Goal: Complete application form: Complete application form

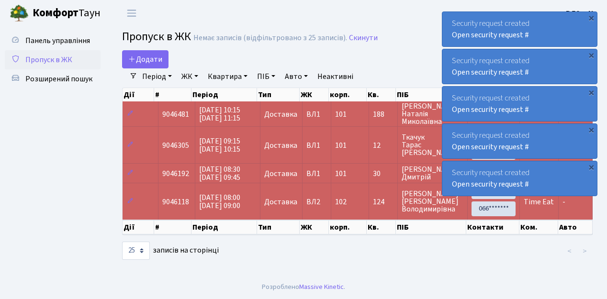
select select "25"
click at [149, 60] on span "Додати" at bounding box center [145, 59] width 34 height 11
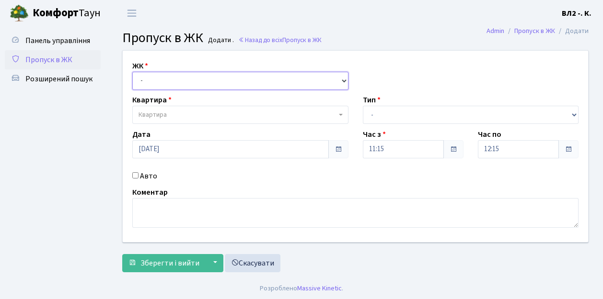
click at [156, 83] on select "- [STREET_ADDRESS][PERSON_NAME]" at bounding box center [240, 81] width 216 height 18
select select "317"
click at [132, 72] on select "- [STREET_ADDRESS][PERSON_NAME]" at bounding box center [240, 81] width 216 height 18
select select
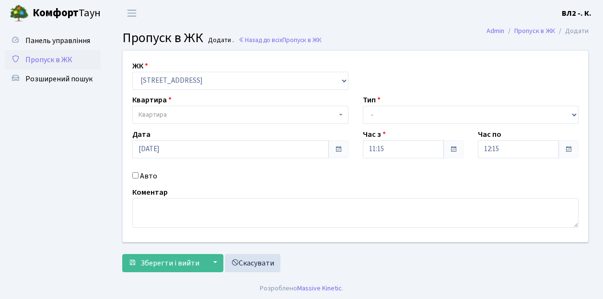
click at [162, 117] on span "Квартира" at bounding box center [152, 115] width 28 height 10
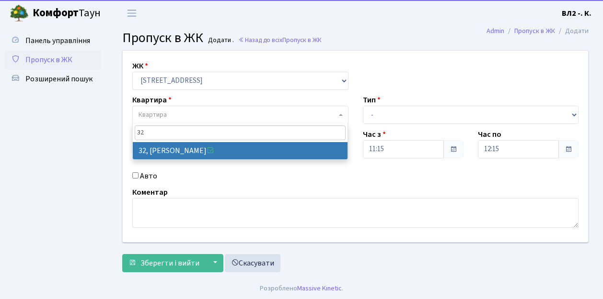
type input "32"
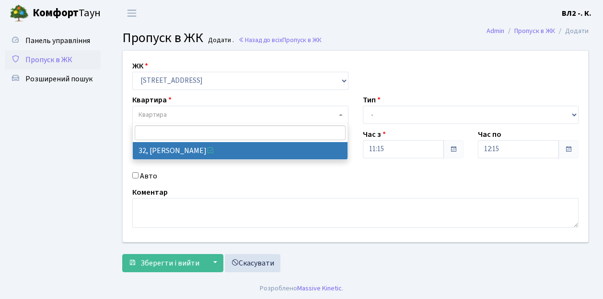
select select "38035"
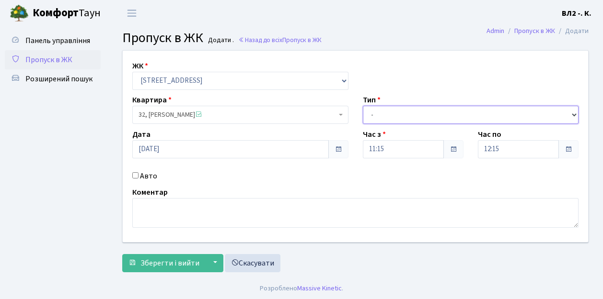
click at [397, 116] on select "- Доставка Таксі Гості Сервіс" at bounding box center [471, 115] width 216 height 18
select select "1"
click at [363, 106] on select "- Доставка Таксі Гості Сервіс" at bounding box center [471, 115] width 216 height 18
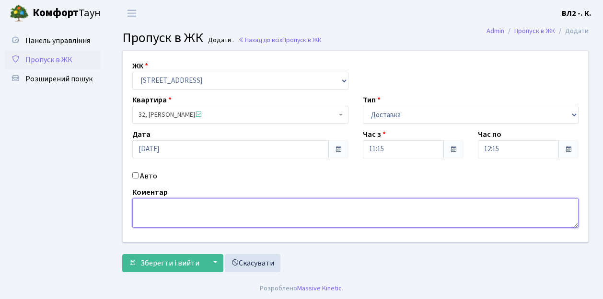
click at [160, 217] on textarea at bounding box center [355, 213] width 446 height 30
type textarea "Glovo"
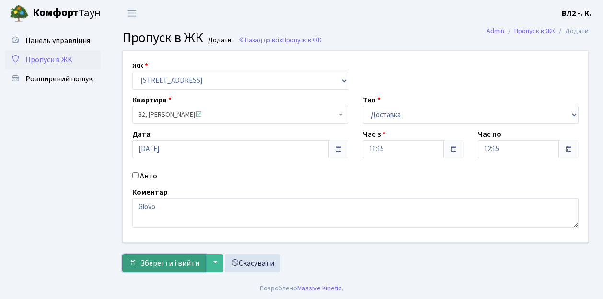
click at [168, 259] on span "Зберегти і вийти" at bounding box center [169, 263] width 59 height 11
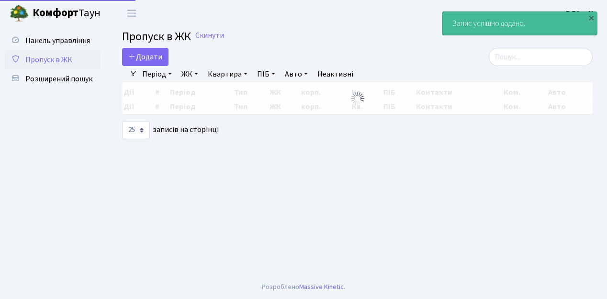
select select "25"
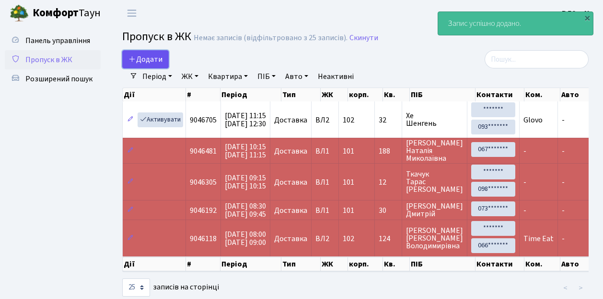
click at [149, 60] on span "Додати" at bounding box center [145, 59] width 34 height 11
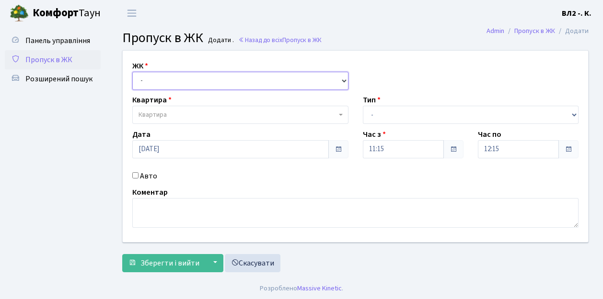
click at [161, 74] on select "- [STREET_ADDRESS][PERSON_NAME]" at bounding box center [240, 81] width 216 height 18
select select "317"
click at [132, 72] on select "- [STREET_ADDRESS][PERSON_NAME]" at bounding box center [240, 81] width 216 height 18
select select
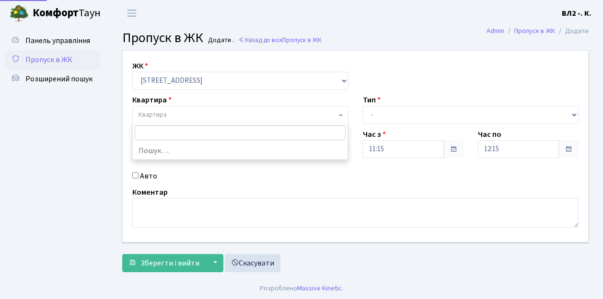
click at [178, 117] on span "Квартира" at bounding box center [237, 115] width 198 height 10
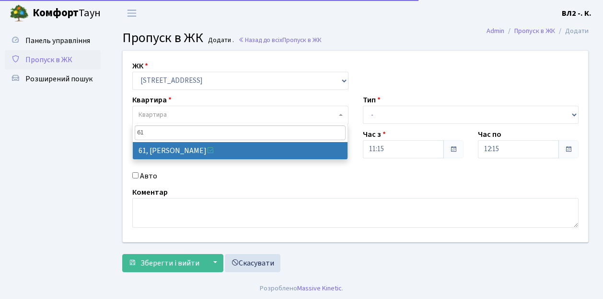
type input "61"
select select "38122"
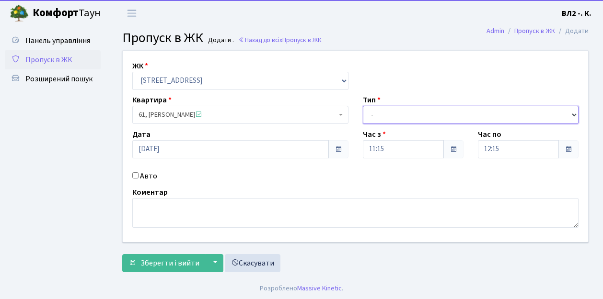
click at [412, 114] on select "- Доставка Таксі Гості Сервіс" at bounding box center [471, 115] width 216 height 18
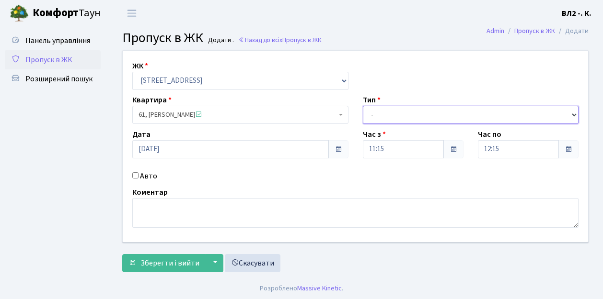
select select "1"
click at [363, 106] on select "- Доставка Таксі Гості Сервіс" at bounding box center [471, 115] width 216 height 18
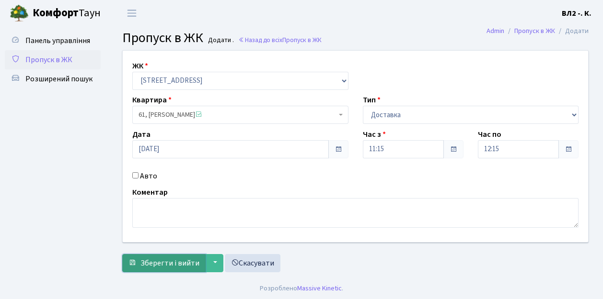
click at [181, 259] on span "Зберегти і вийти" at bounding box center [169, 263] width 59 height 11
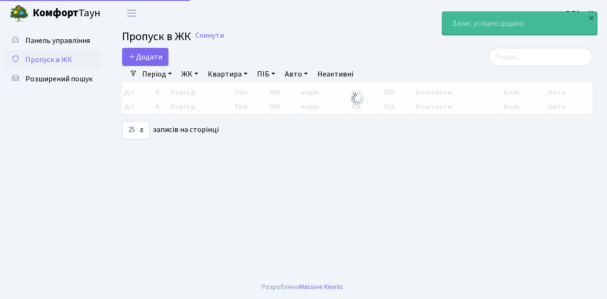
select select "25"
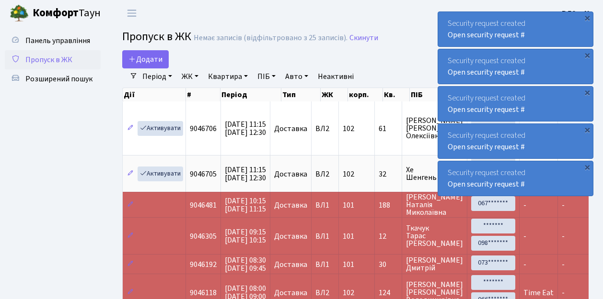
click at [57, 59] on span "Пропуск в ЖК" at bounding box center [48, 60] width 47 height 11
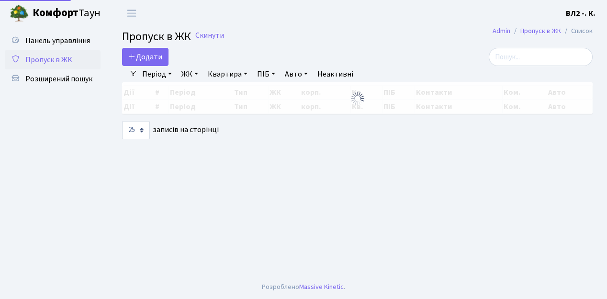
select select "25"
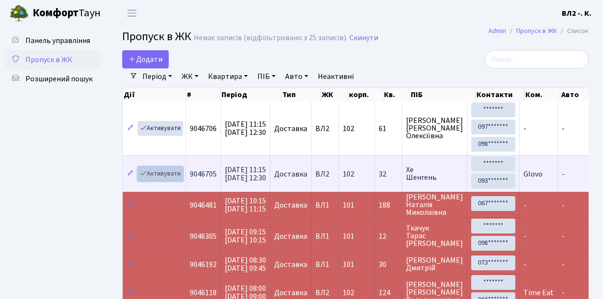
click at [166, 171] on link "Активувати" at bounding box center [160, 174] width 46 height 15
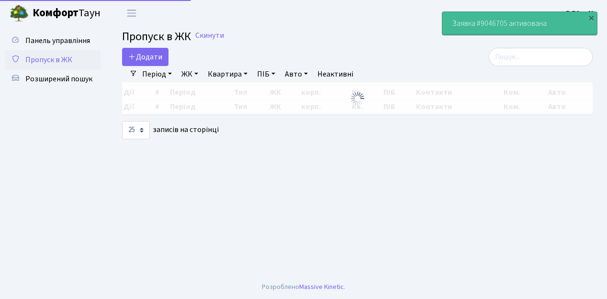
select select "25"
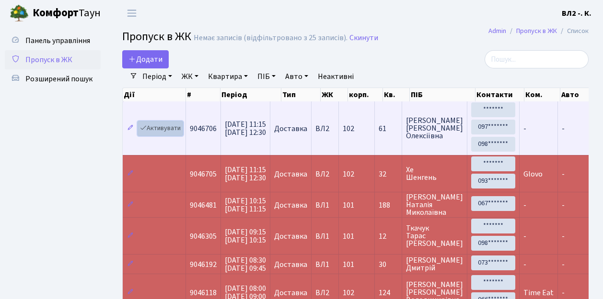
click at [166, 127] on link "Активувати" at bounding box center [160, 128] width 46 height 15
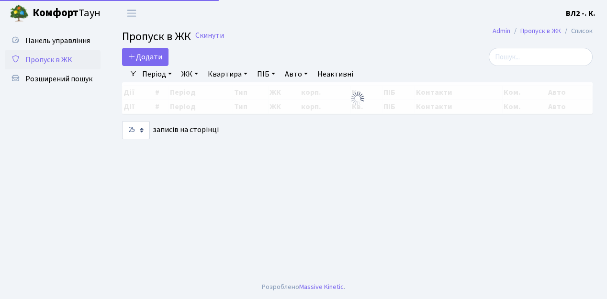
select select "25"
